Goal: Transaction & Acquisition: Purchase product/service

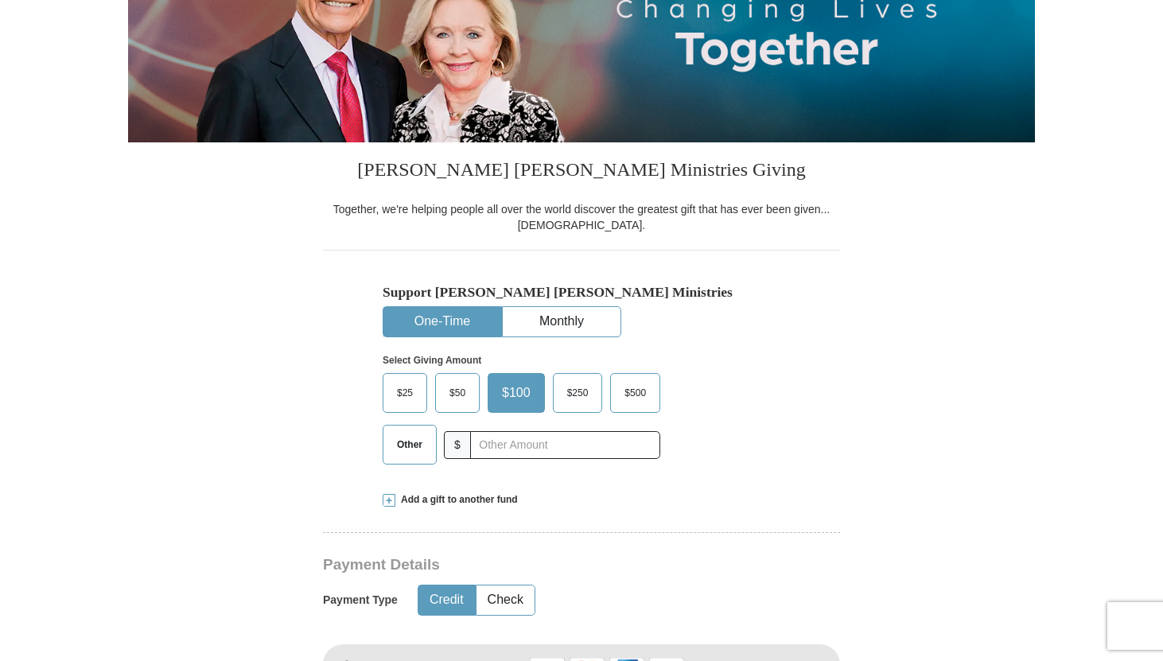
scroll to position [257, 0]
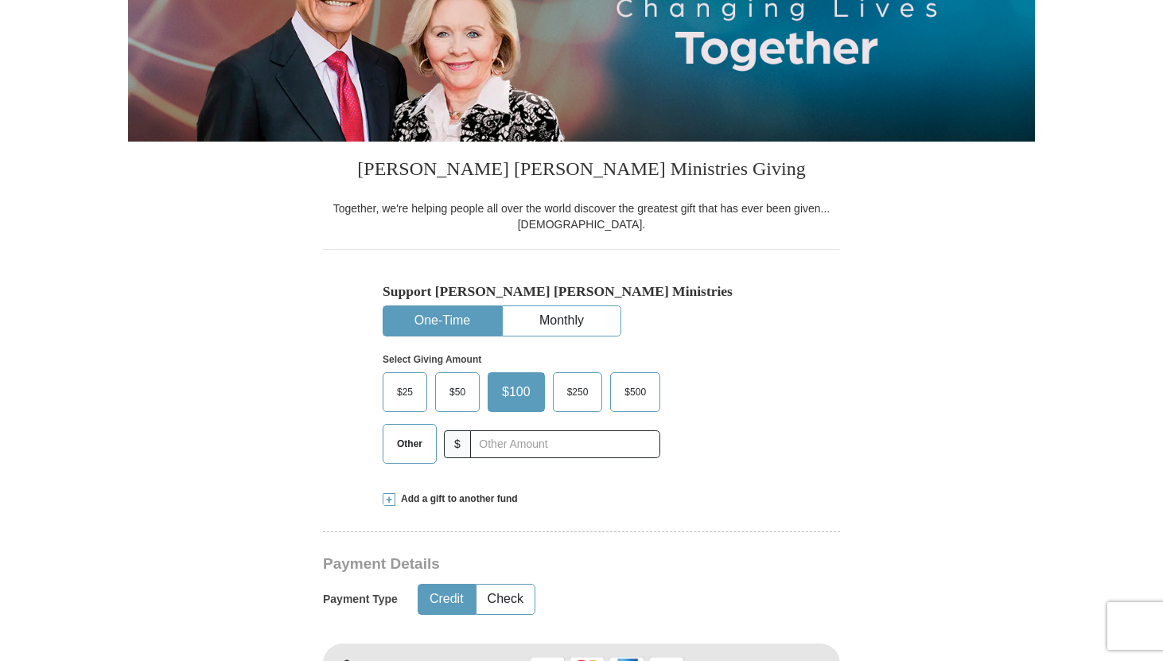
click at [405, 442] on span "Other" at bounding box center [409, 444] width 41 height 24
click at [0, 0] on input "Other" at bounding box center [0, 0] width 0 height 0
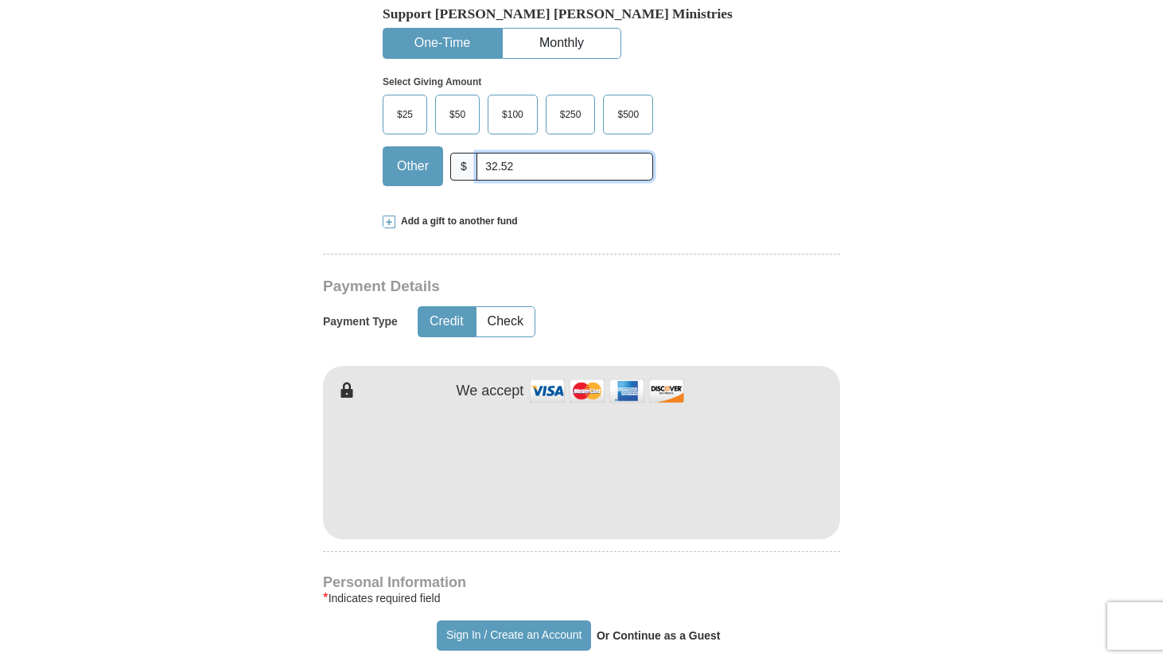
scroll to position [537, 0]
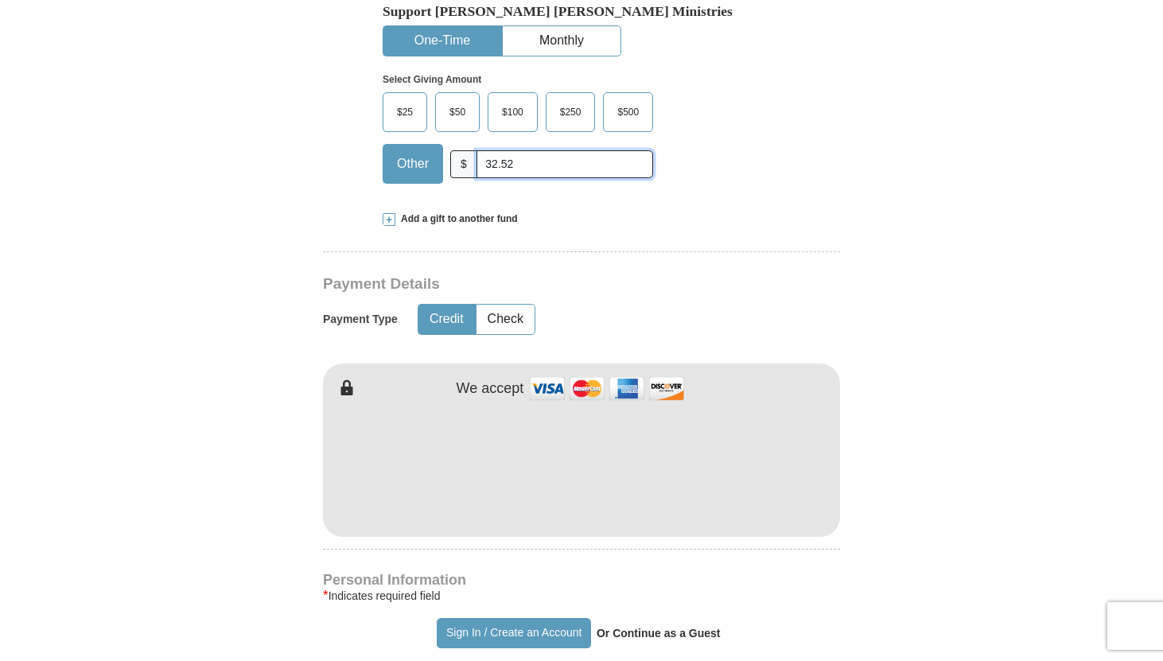
type input "32.52"
type input "[PERSON_NAME]"
type input "Rose"
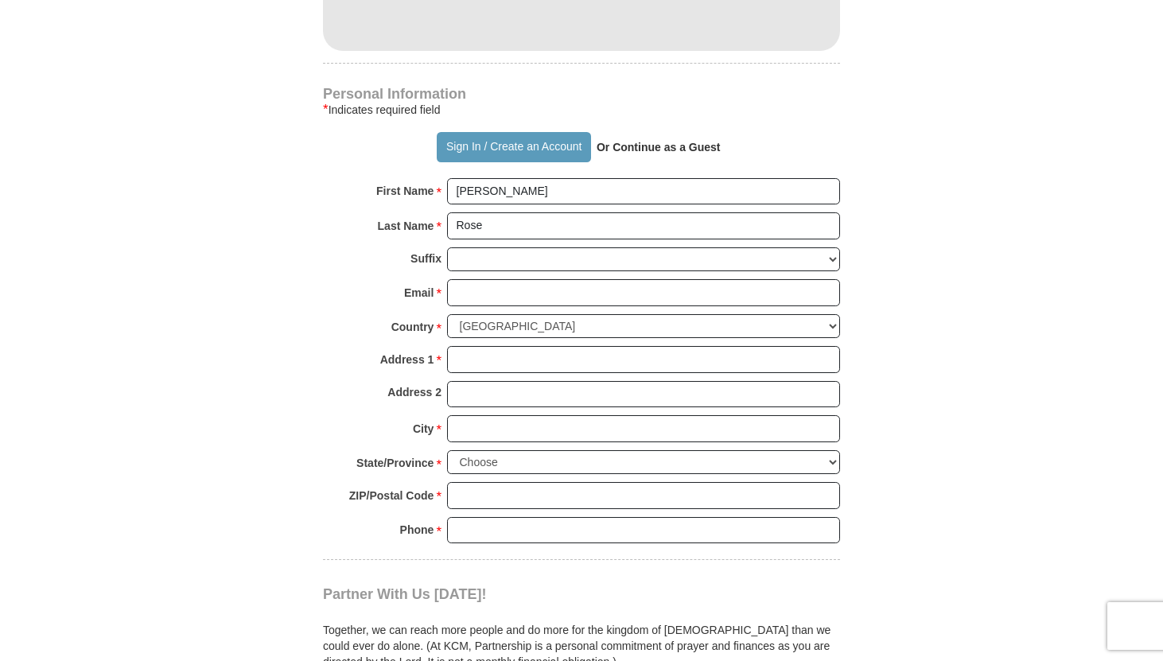
scroll to position [1025, 0]
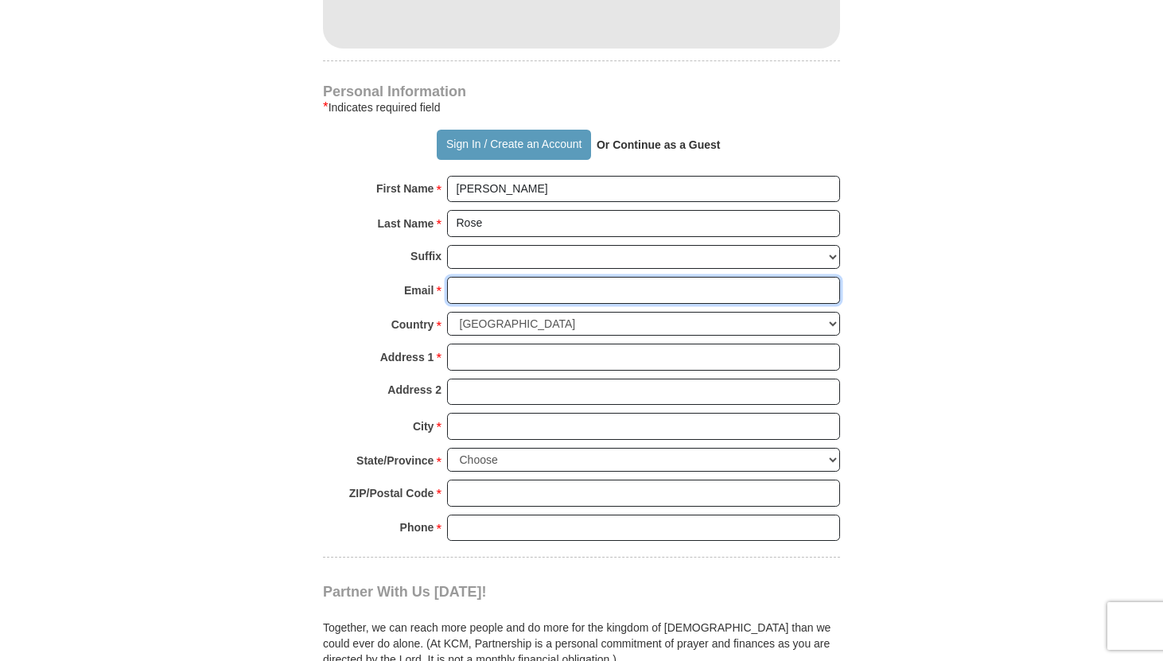
click at [486, 286] on input "Email *" at bounding box center [643, 290] width 393 height 27
type input "[EMAIL_ADDRESS][DOMAIN_NAME]"
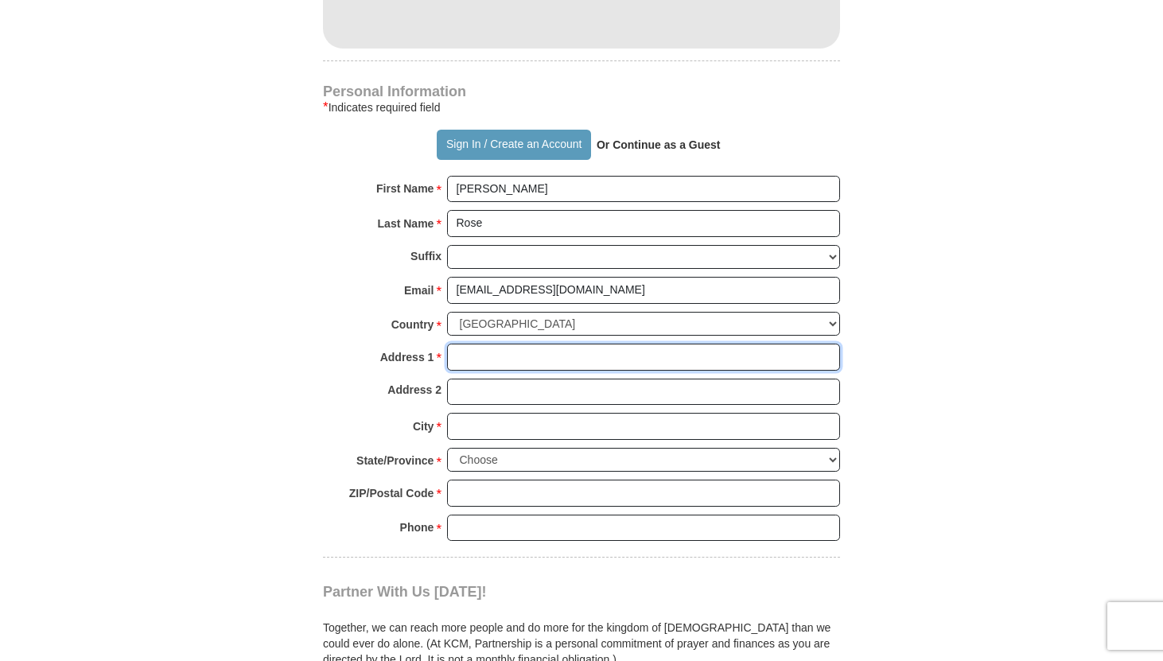
click at [491, 361] on input "Address 1 *" at bounding box center [643, 357] width 393 height 27
type input "[STREET_ADDRESS]"
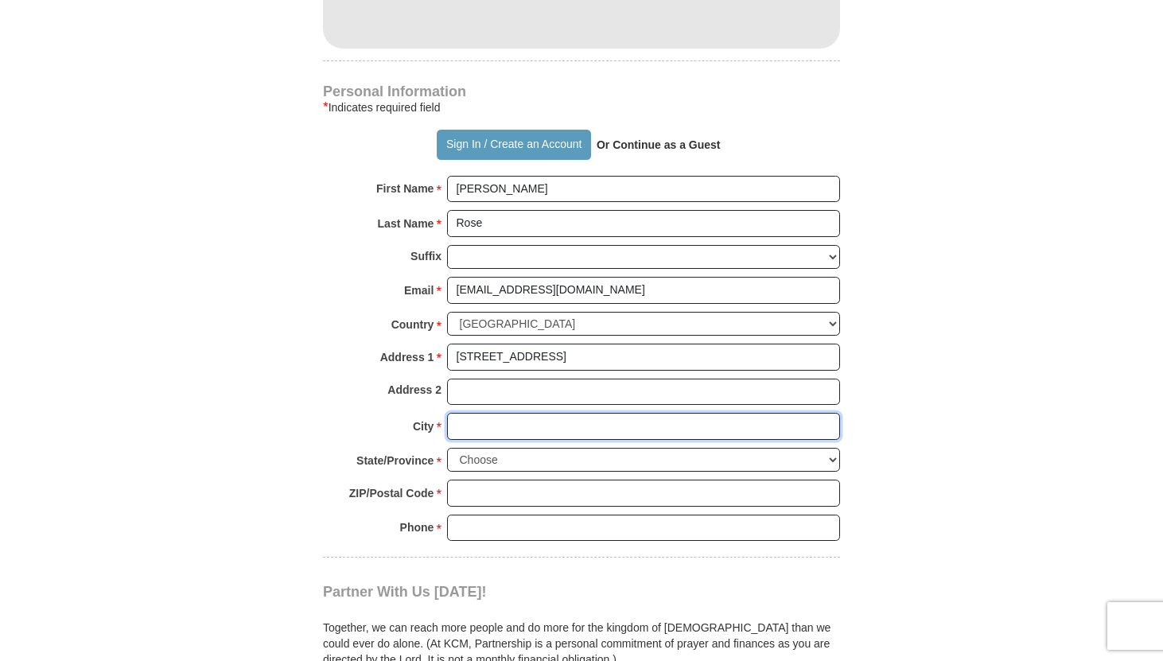
type input "[GEOGRAPHIC_DATA]"
select select "WA"
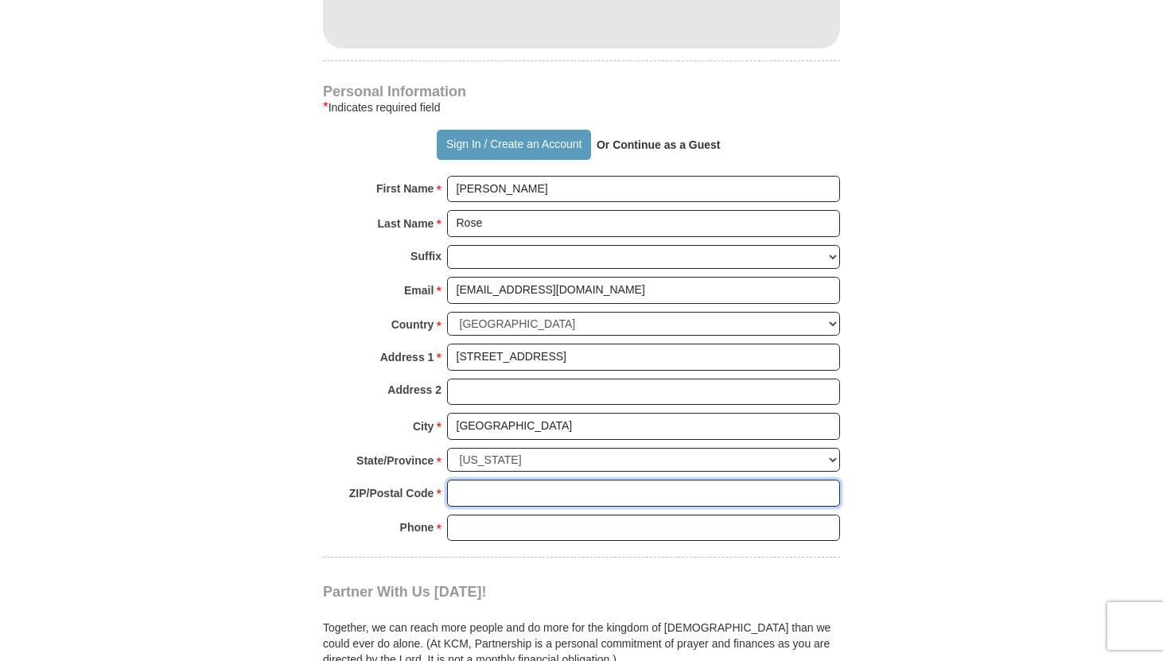
type input "98072"
type input "4254179825"
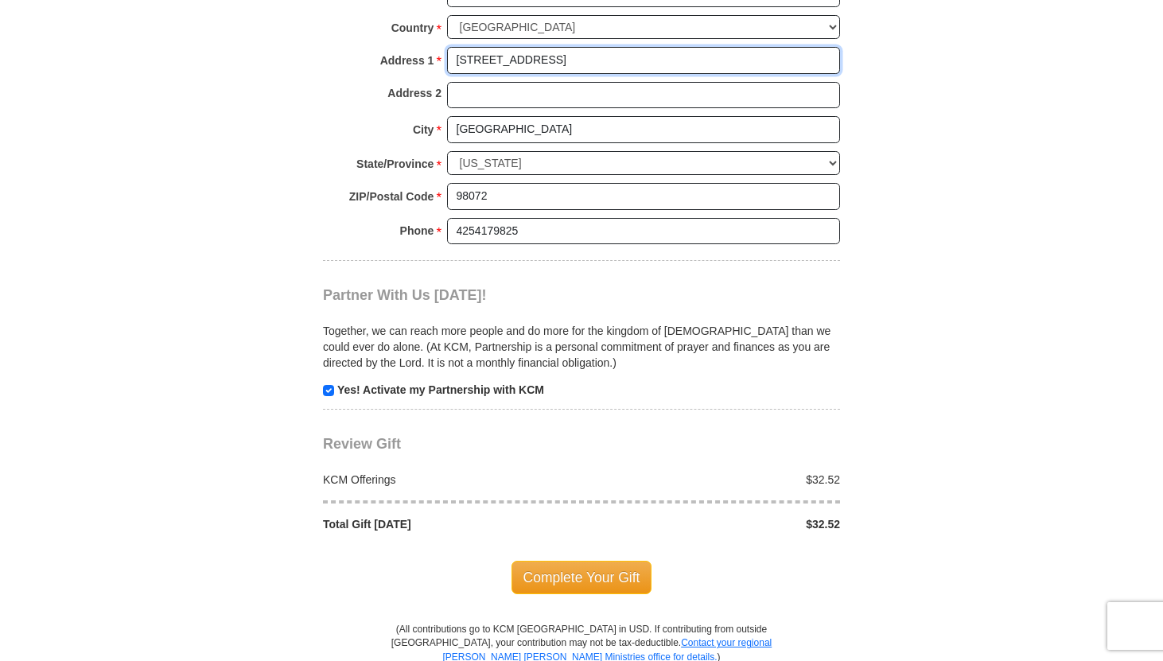
scroll to position [1326, 0]
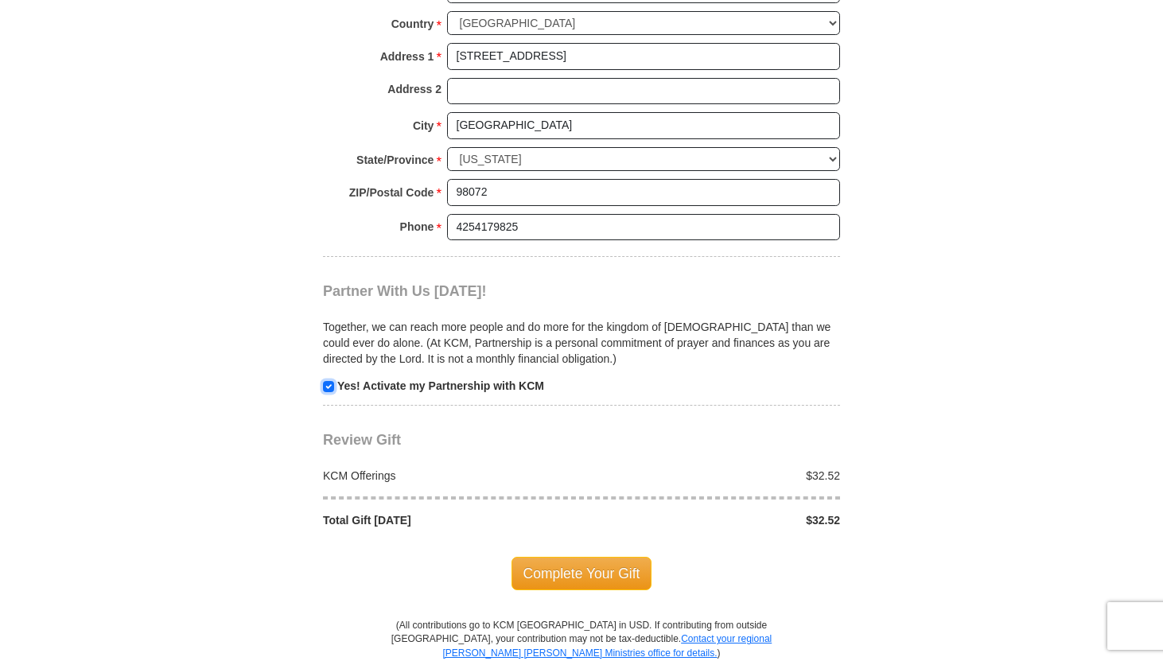
click at [325, 385] on input "checkbox" at bounding box center [328, 386] width 11 height 11
checkbox input "false"
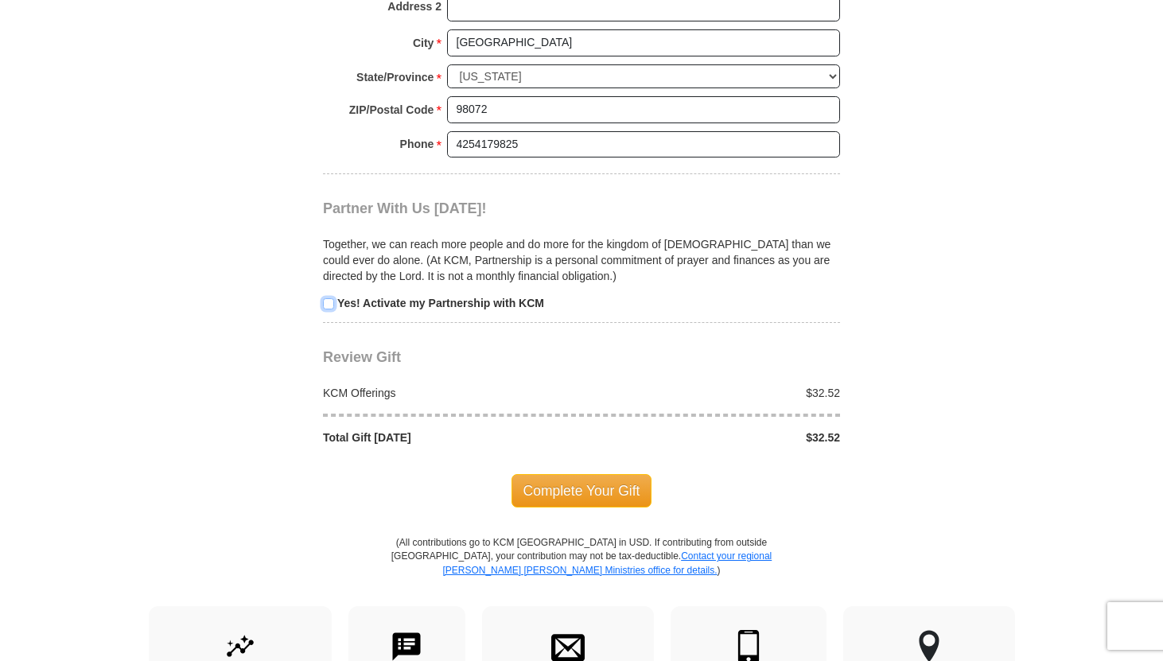
scroll to position [1415, 0]
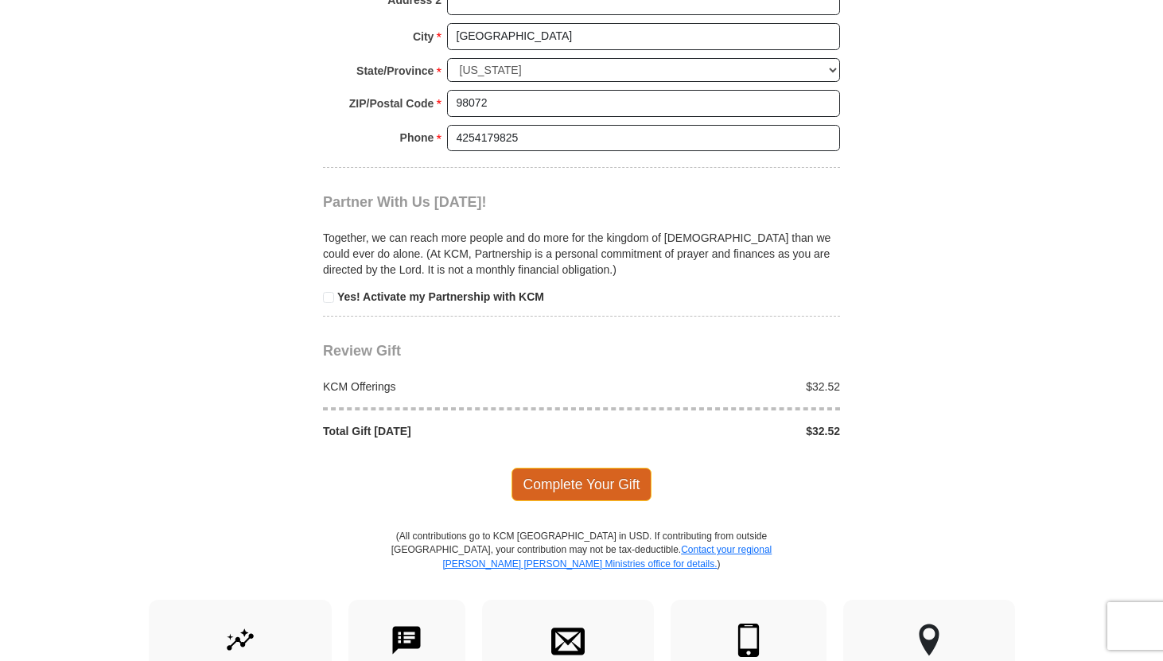
click at [573, 487] on span "Complete Your Gift" at bounding box center [582, 484] width 141 height 33
